Goal: Book appointment/travel/reservation

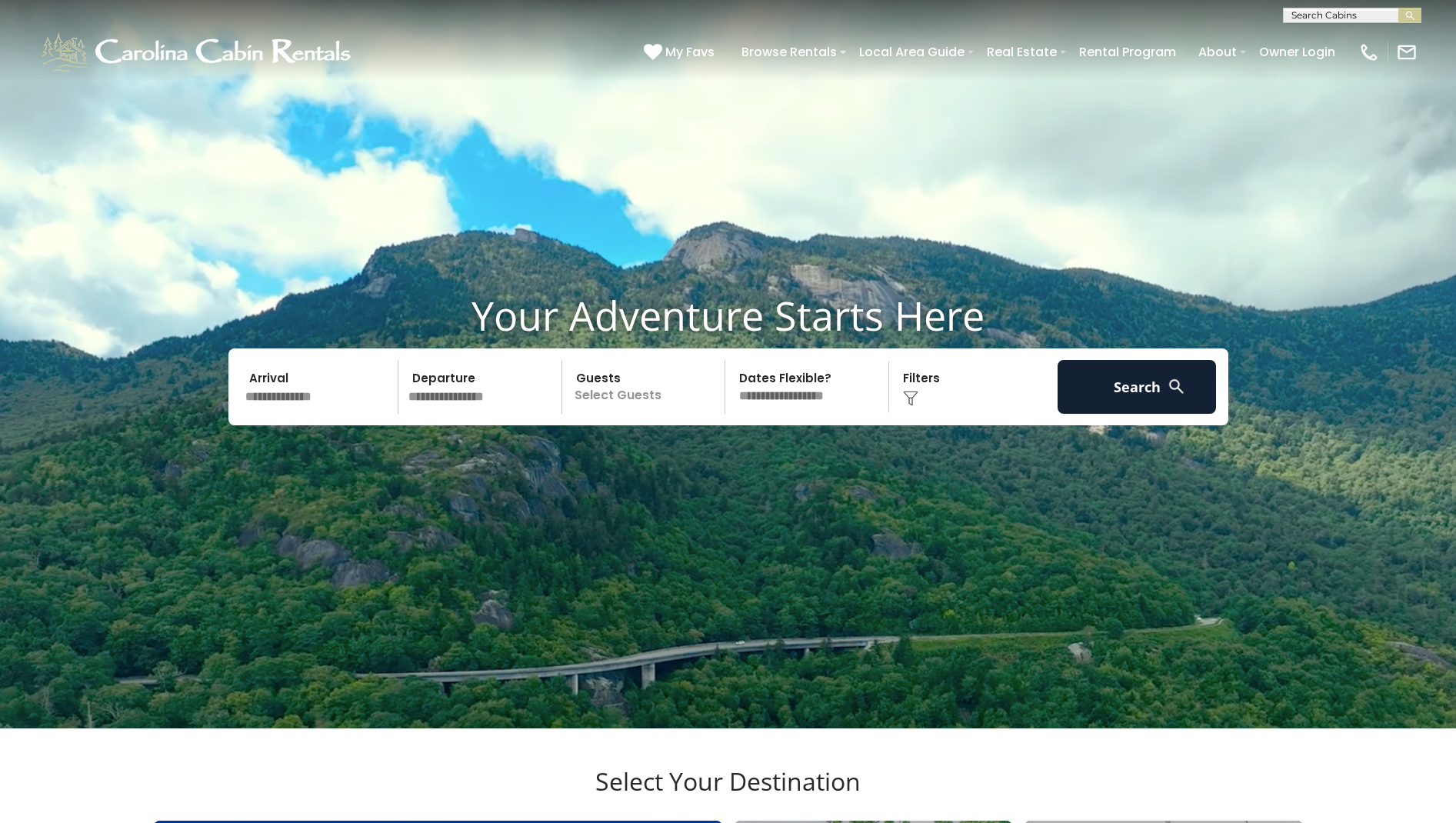
click at [1319, 14] on input "text" at bounding box center [1350, 18] width 135 height 15
type input "****"
click at [1338, 47] on li "Deer wood Retreat" at bounding box center [1351, 54] width 137 height 14
click at [1411, 22] on button "submit" at bounding box center [1409, 15] width 23 height 15
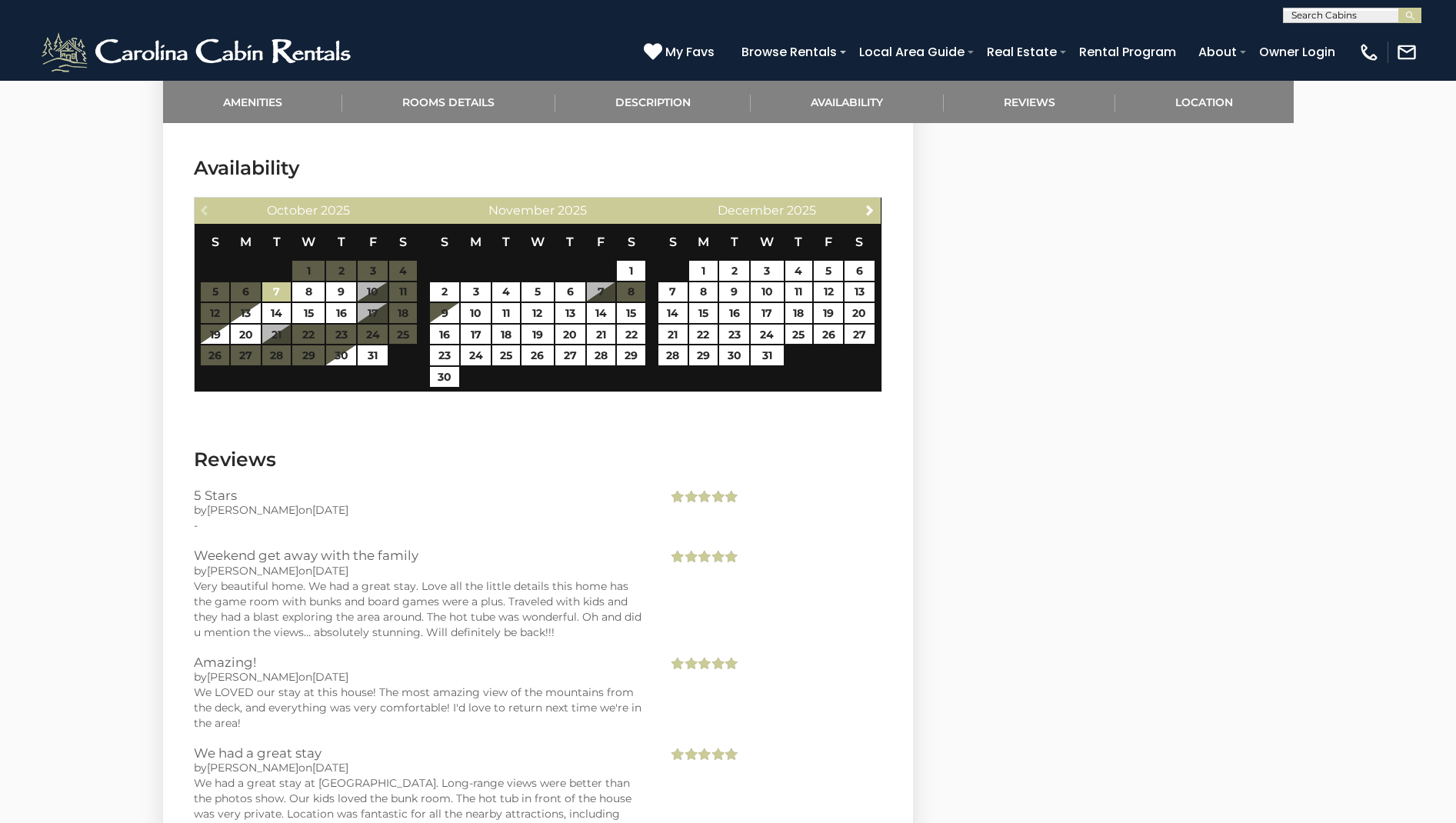
scroll to position [2371, 0]
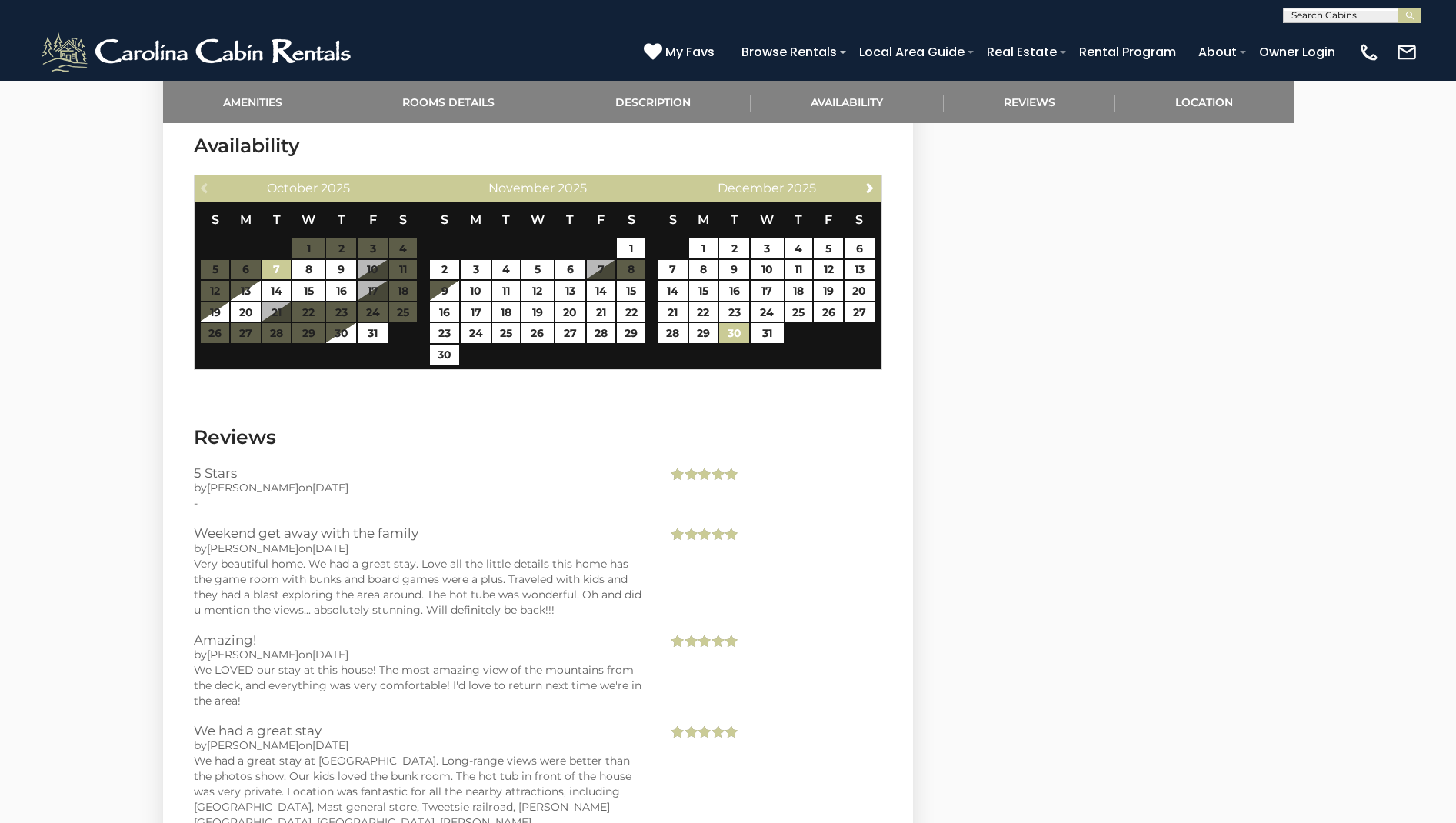
scroll to position [2408, 0]
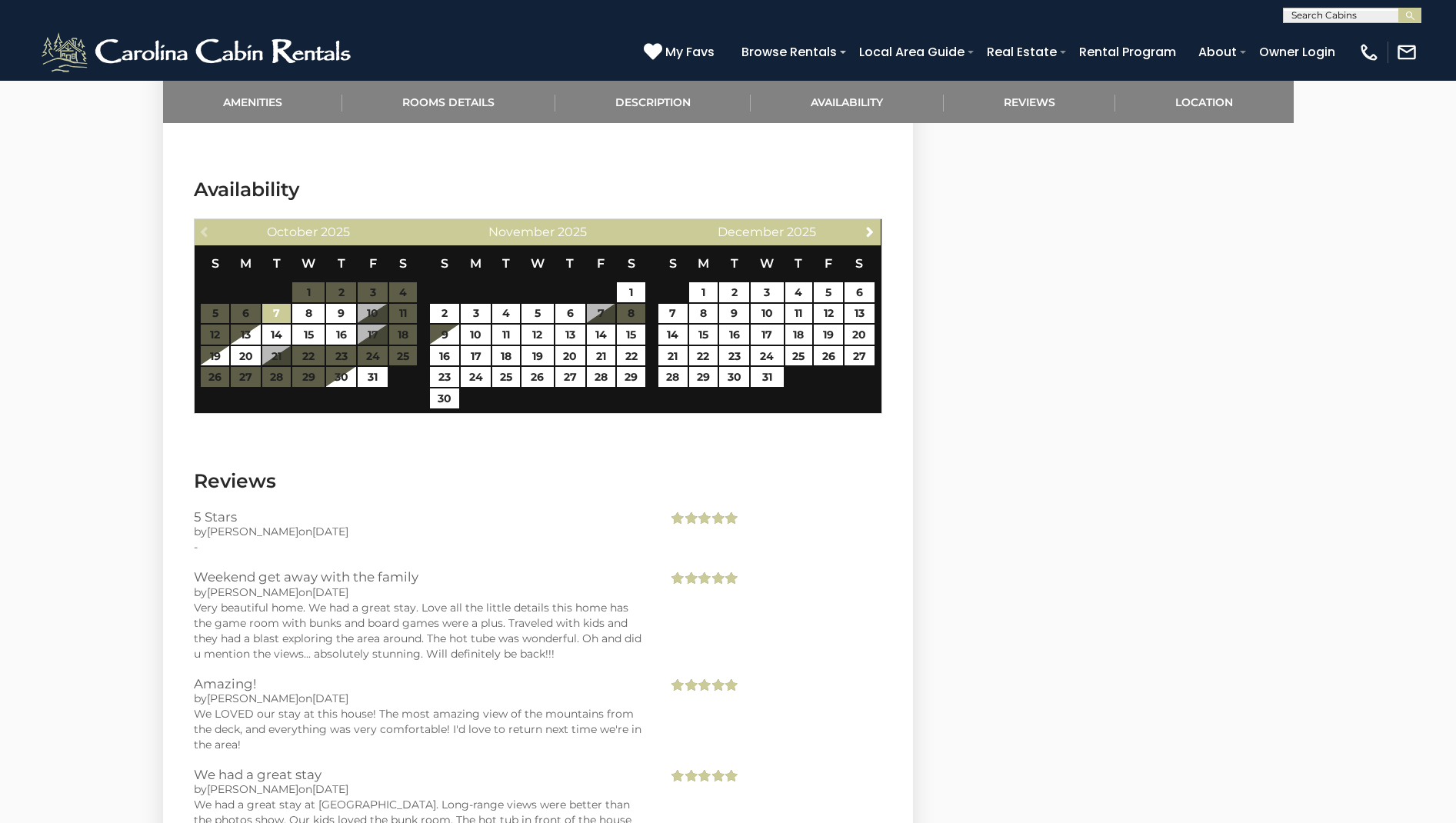
scroll to position [2351, 0]
